Goal: Complete application form

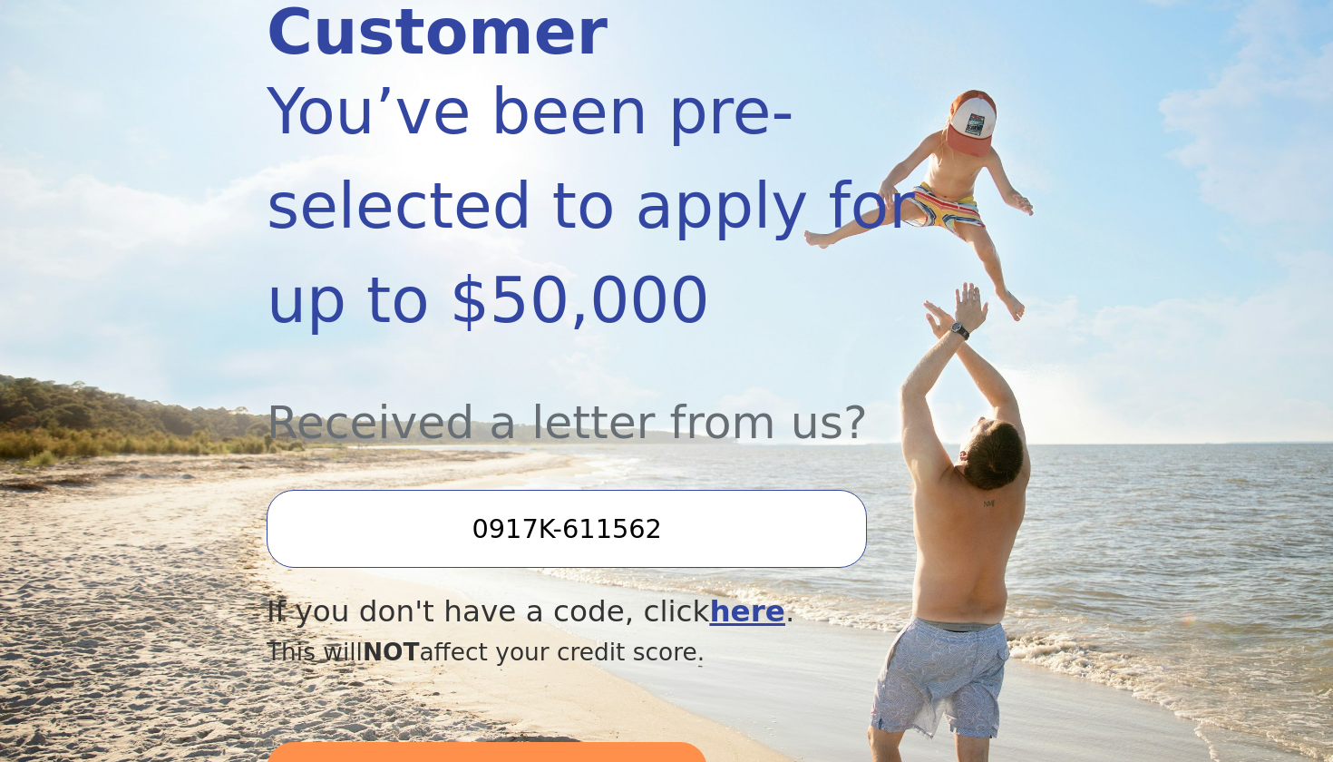
scroll to position [327, 0]
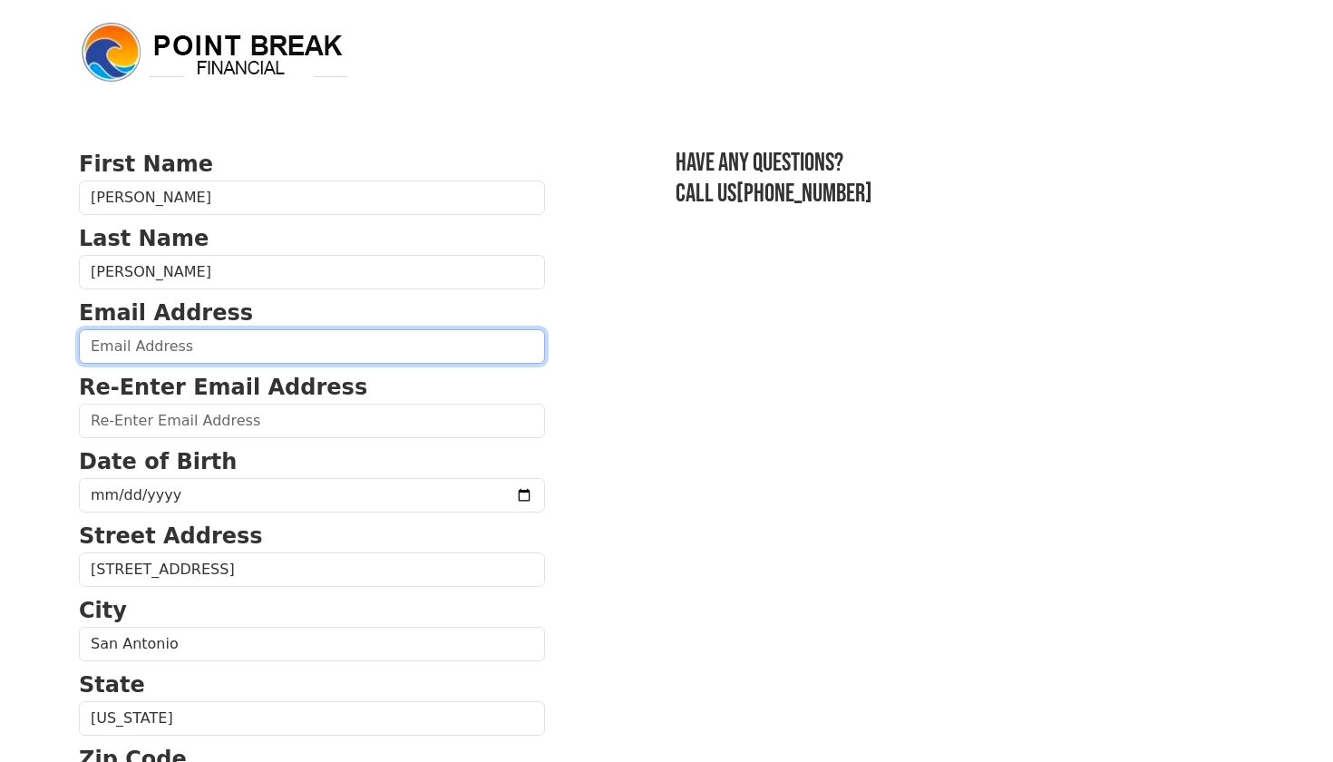
type input "miliramirez78@hotmail.com"
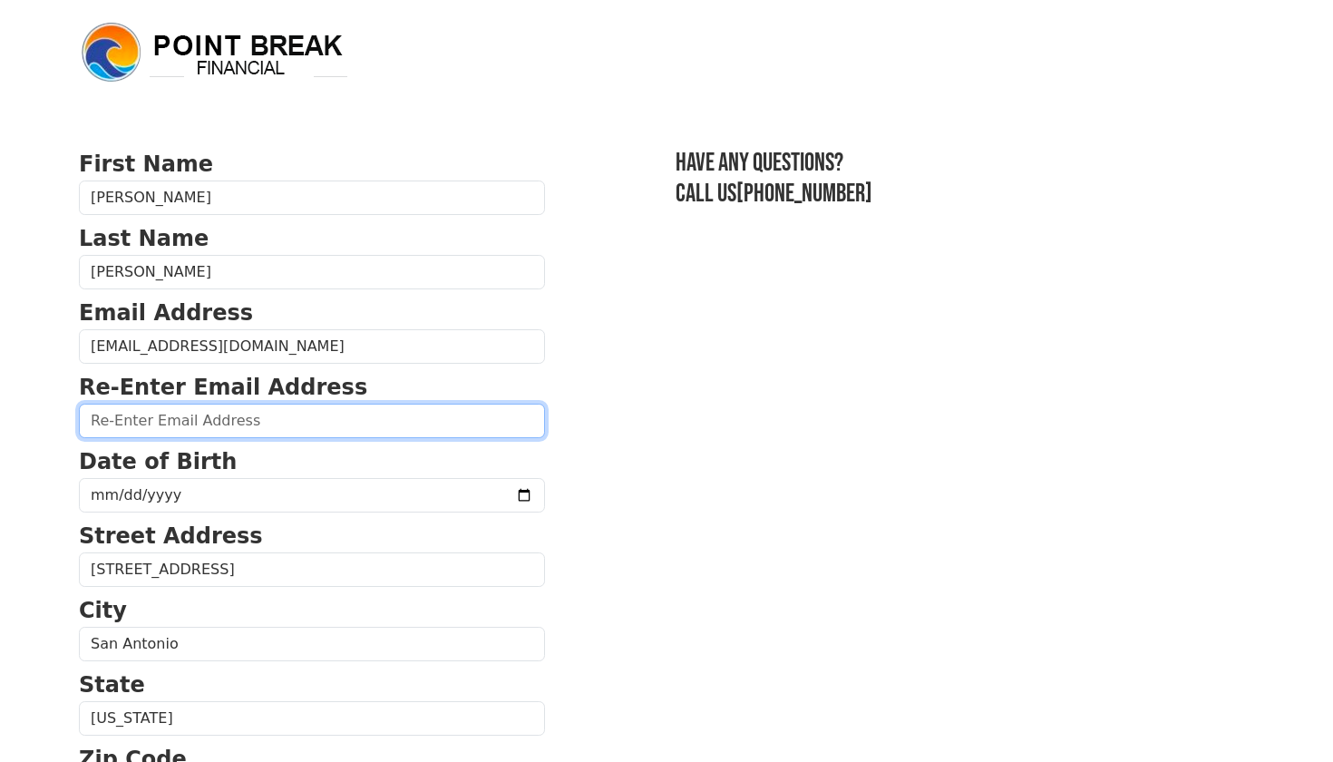
type input "miliramirez78@hotmail.com"
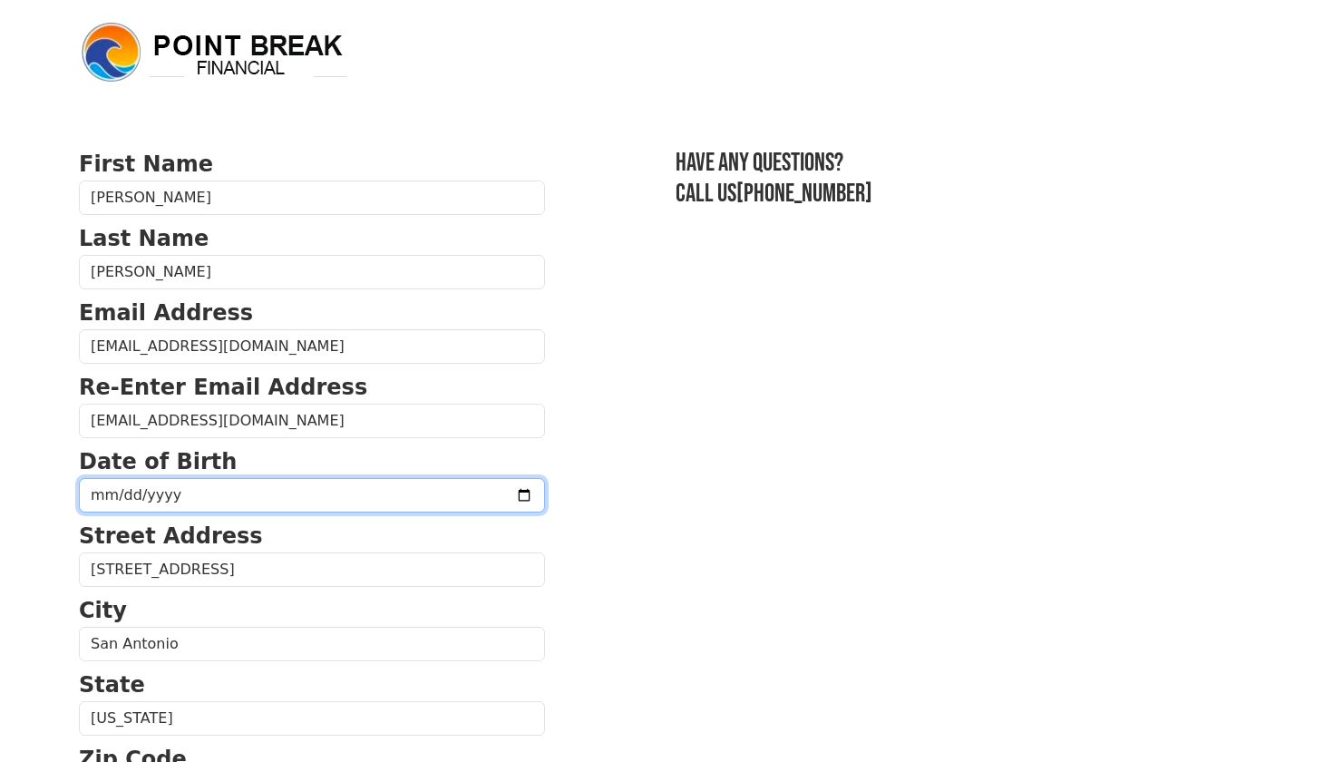
click at [121, 491] on input "date" at bounding box center [312, 495] width 466 height 34
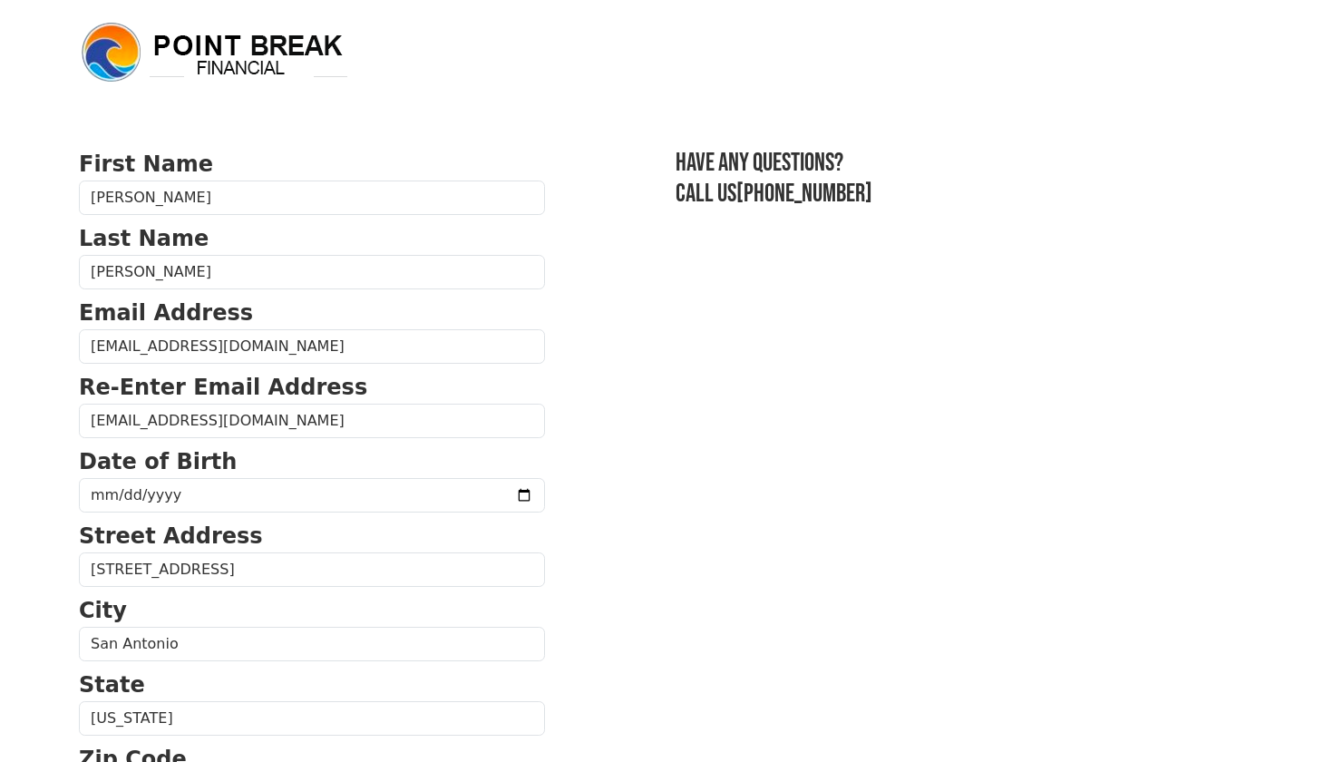
click at [53, 551] on body "First Name Emilia Last Name Ramirez Email Address miliramirez78@hotmail.com Re-…" at bounding box center [666, 381] width 1333 height 762
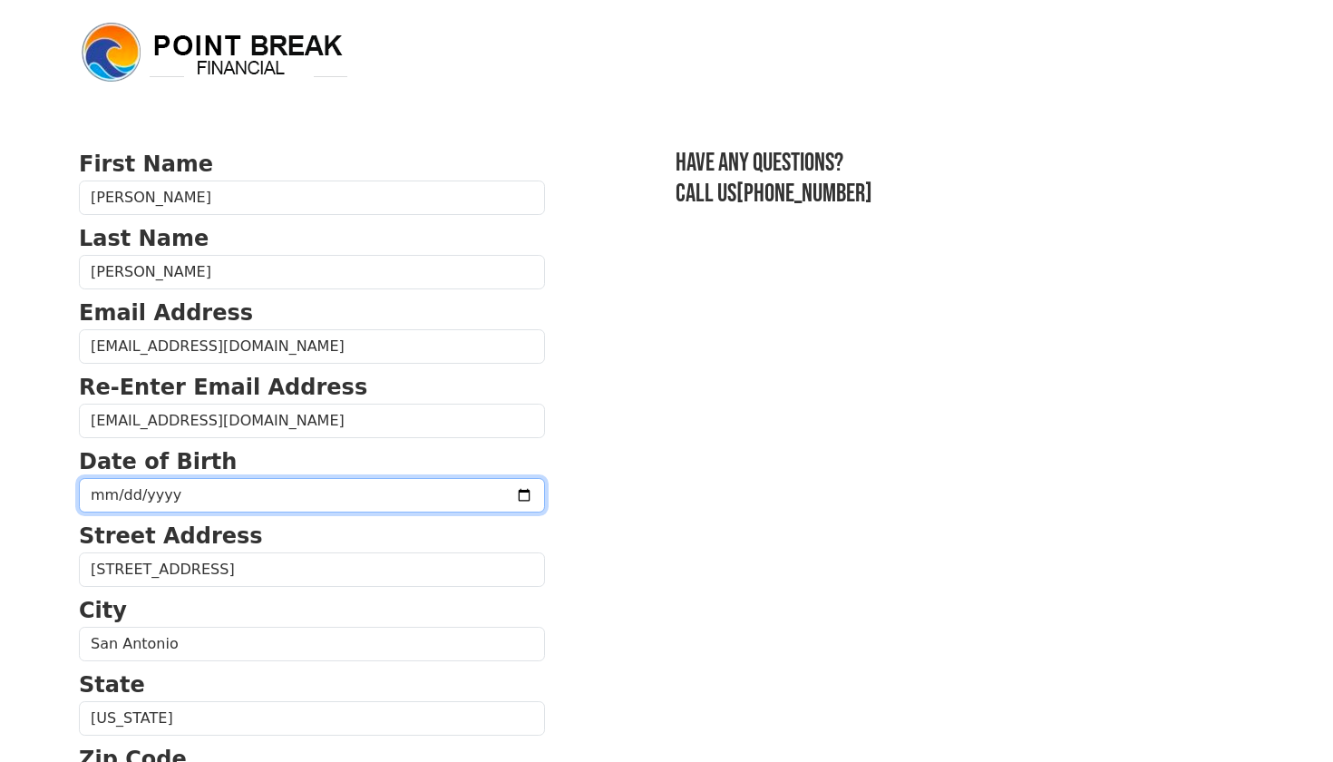
click at [99, 494] on input "date" at bounding box center [312, 495] width 466 height 34
click at [127, 491] on input "date" at bounding box center [312, 495] width 466 height 34
click at [115, 494] on input "date" at bounding box center [312, 495] width 466 height 34
click at [145, 495] on input "date" at bounding box center [312, 495] width 466 height 34
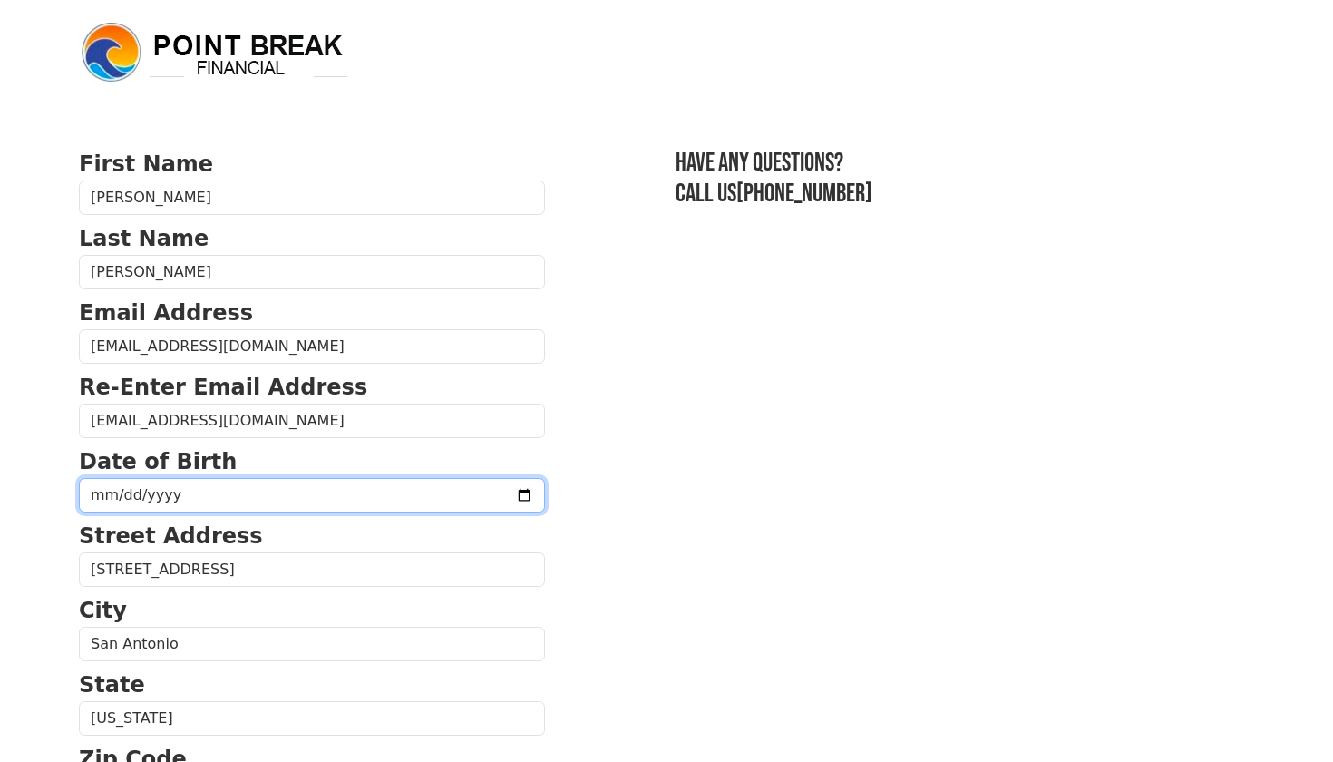
type input "1978-07-12"
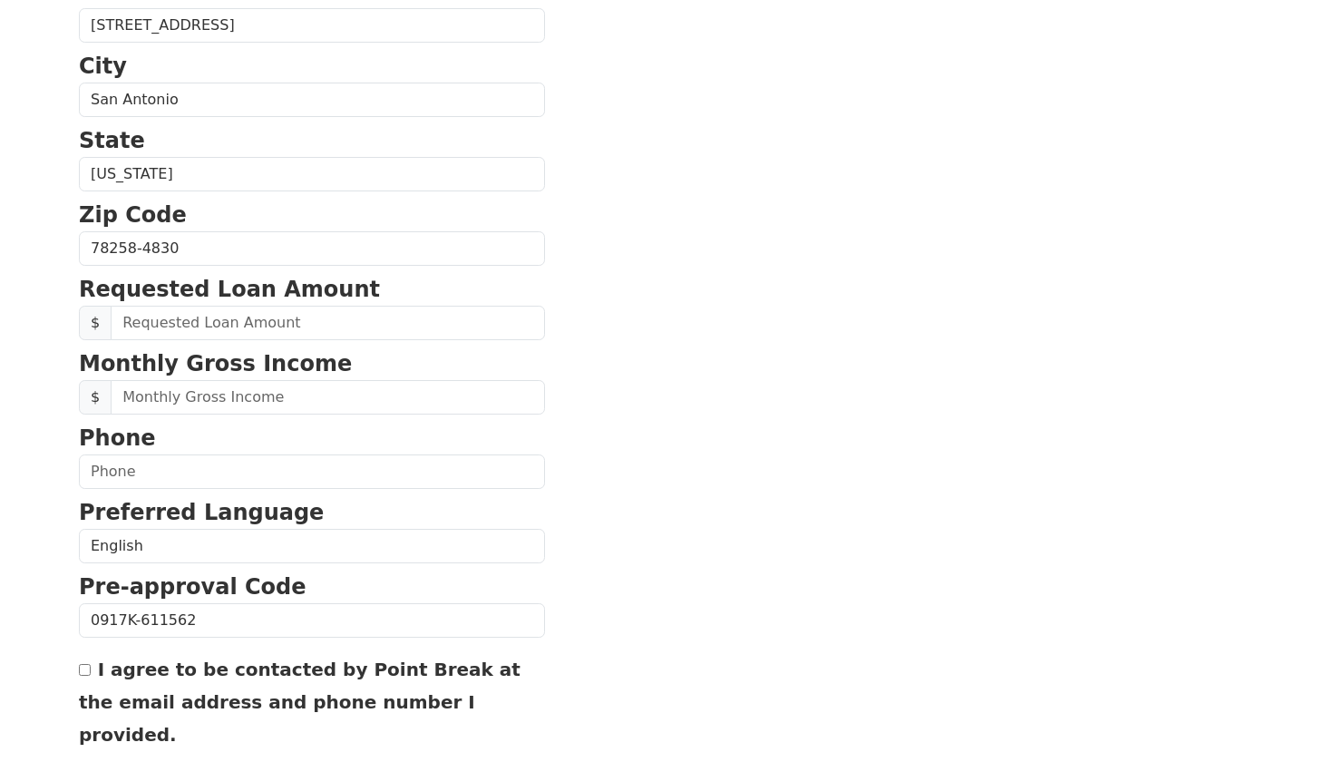
scroll to position [547, 0]
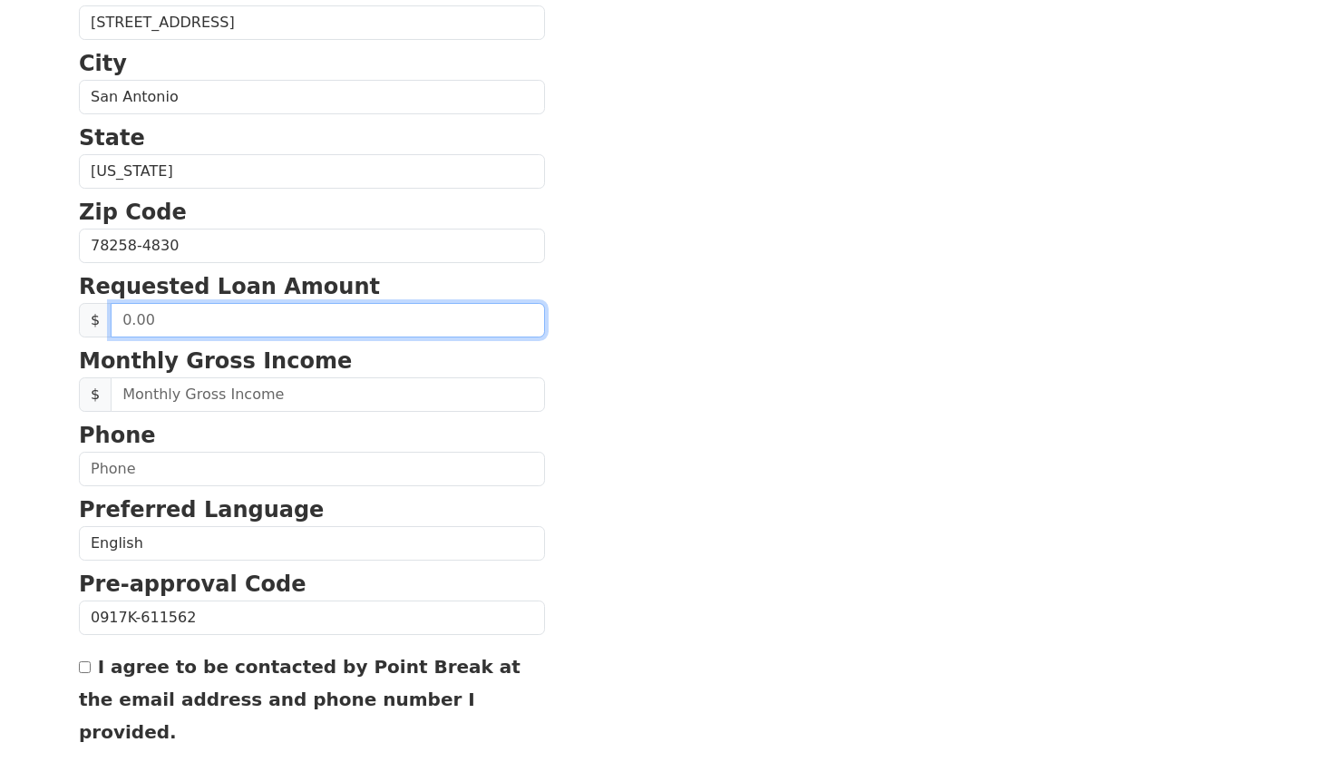
click at [126, 319] on input "text" at bounding box center [328, 320] width 434 height 34
click at [190, 325] on input "20,000.00" at bounding box center [328, 320] width 434 height 34
type input "20,000.00"
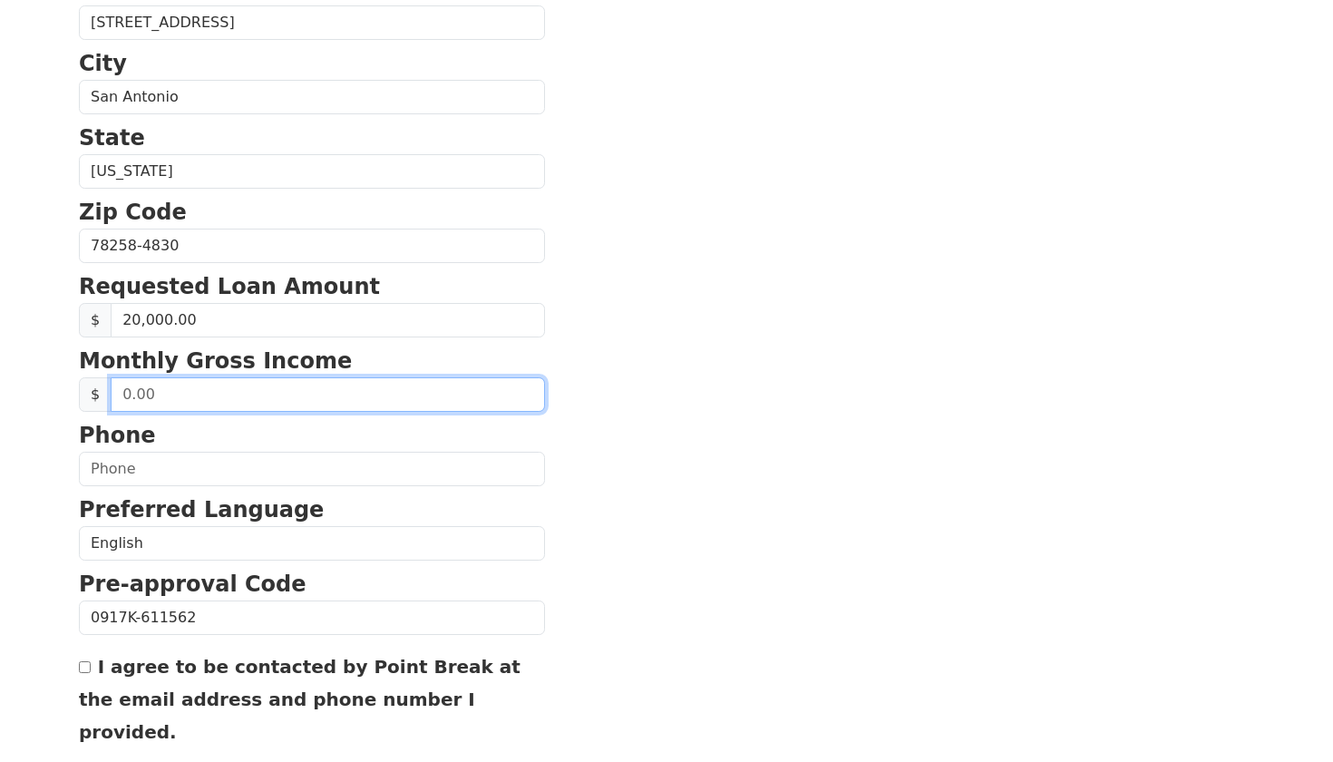
click at [168, 396] on input "text" at bounding box center [328, 394] width 434 height 34
type input "20,000.00"
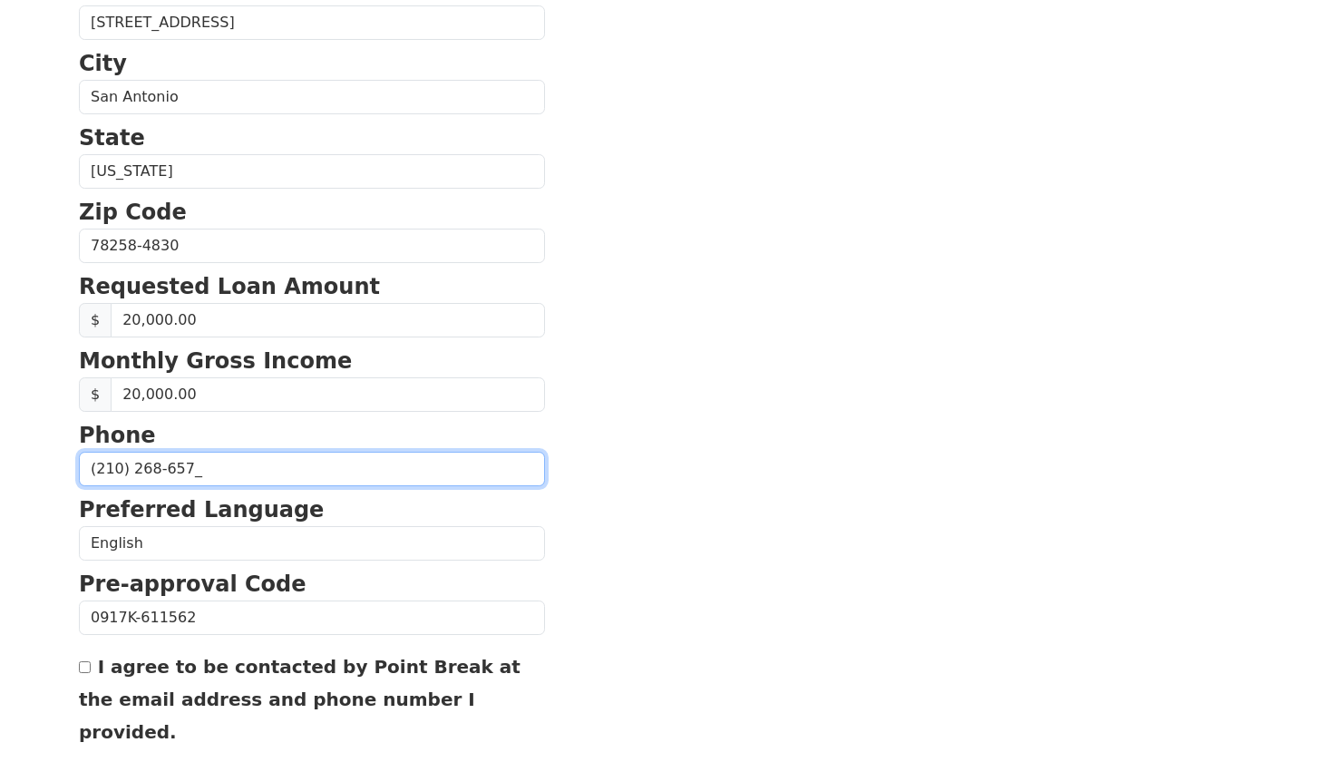
type input "(210) 268-6577"
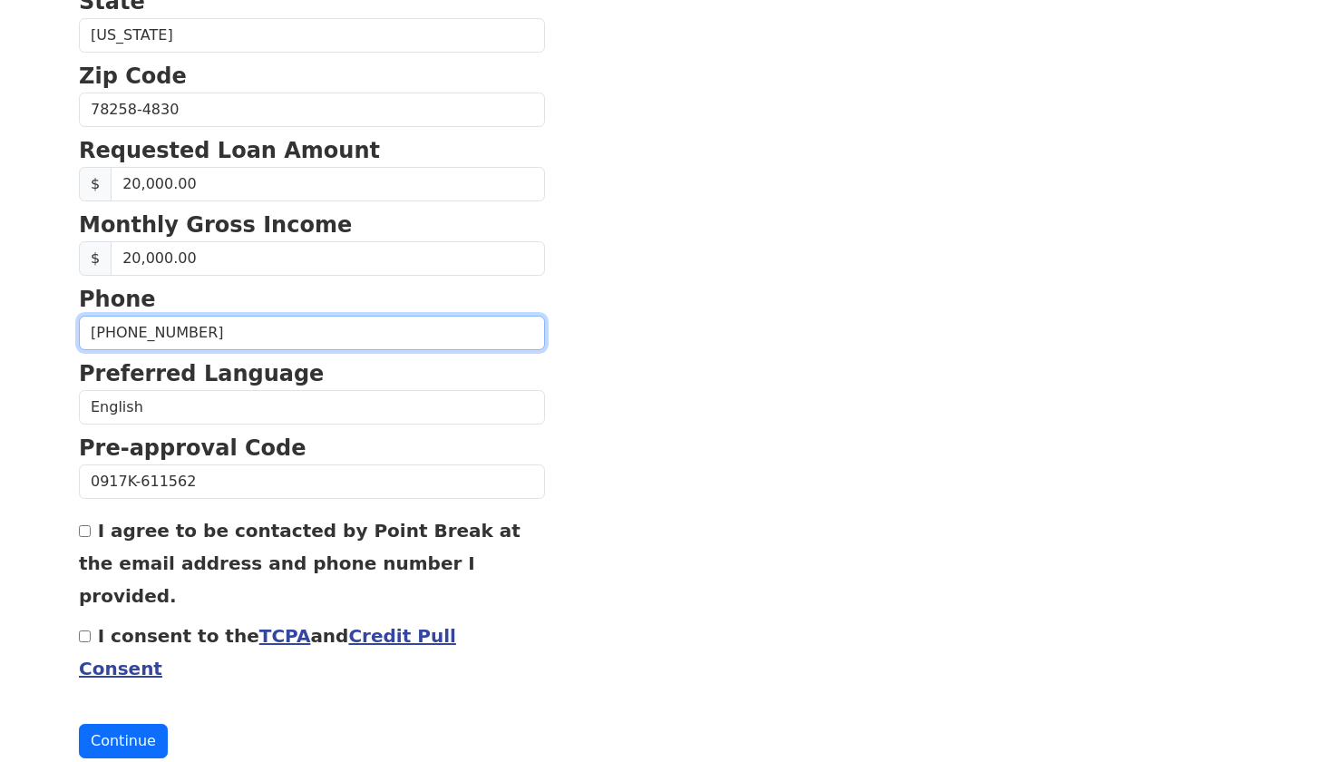
scroll to position [681, 0]
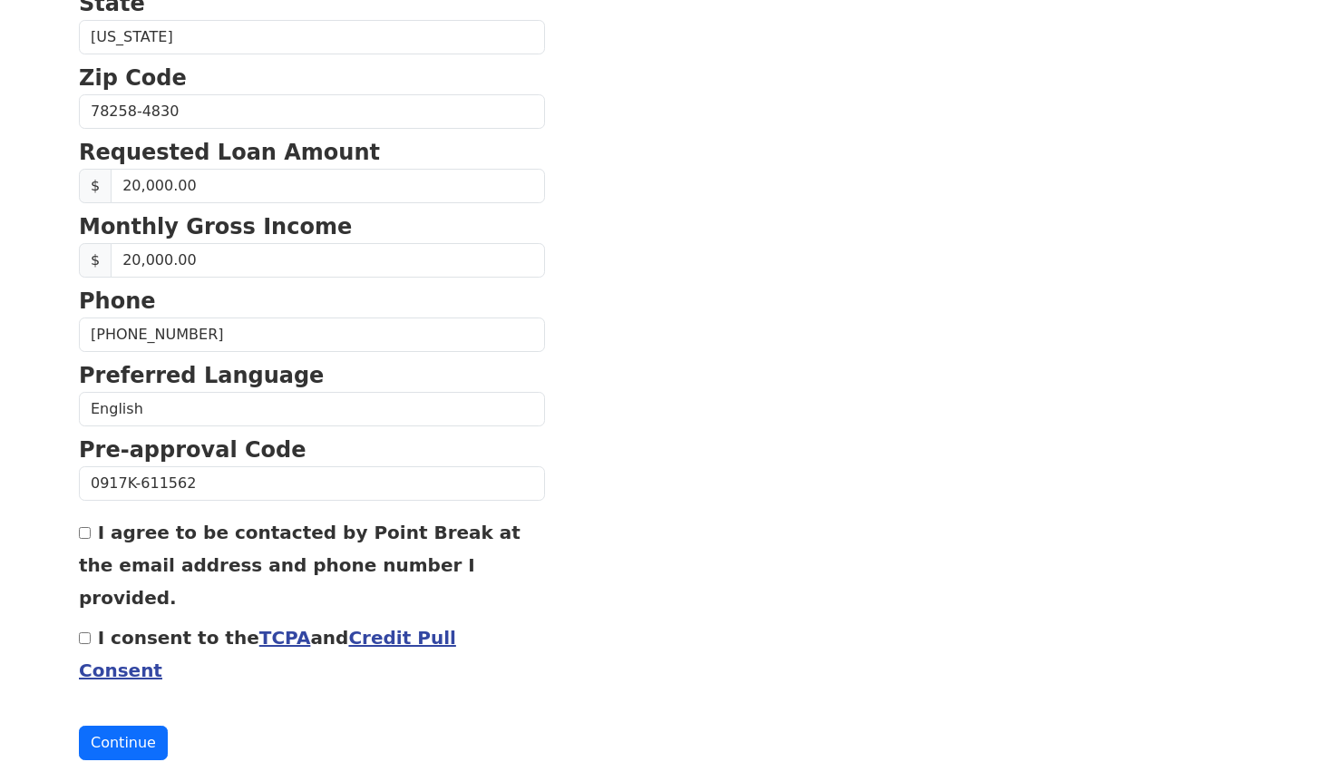
click at [83, 534] on input "I agree to be contacted by Point Break at the email address and phone number I …" at bounding box center [85, 533] width 12 height 12
checkbox input "true"
click at [86, 632] on input "I consent to the TCPA and Credit Pull Consent" at bounding box center [85, 638] width 12 height 12
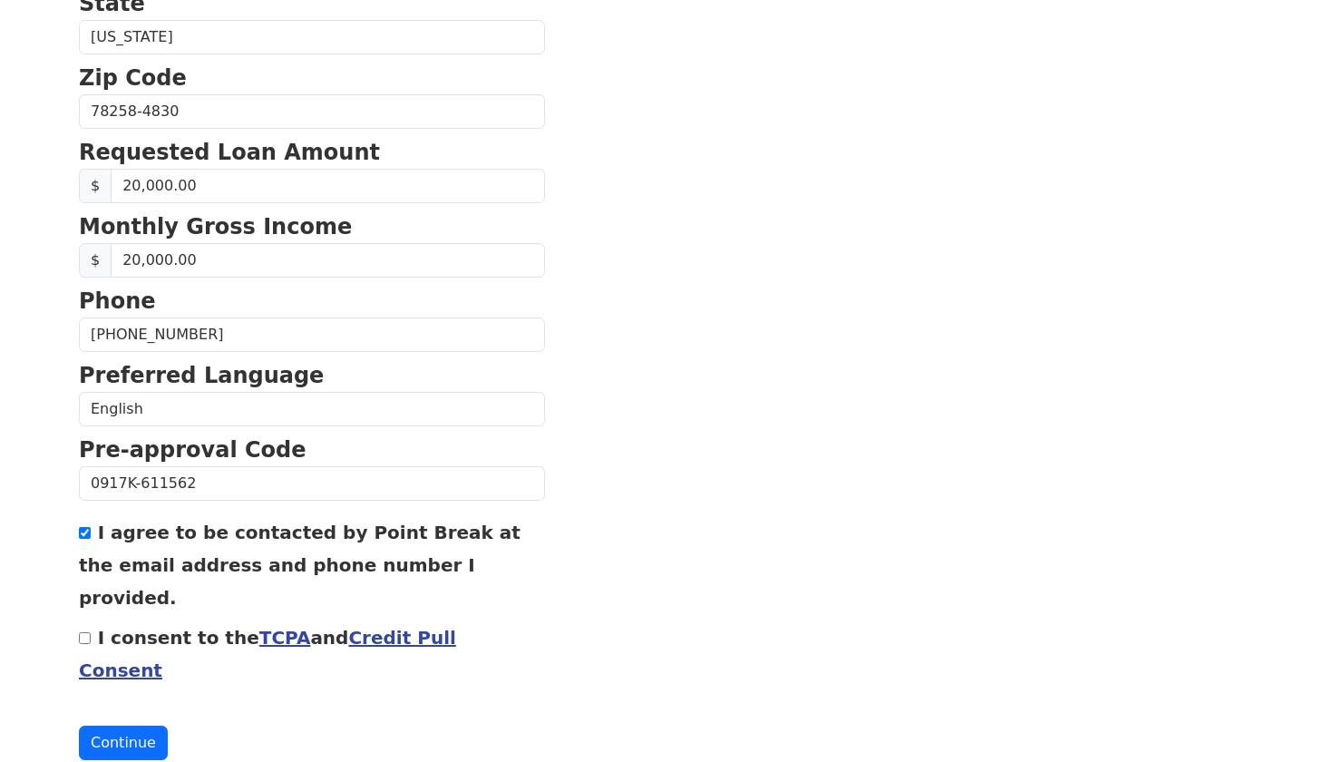
checkbox input "true"
click at [102, 726] on button "Continue" at bounding box center [123, 743] width 89 height 34
